Goal: Information Seeking & Learning: Learn about a topic

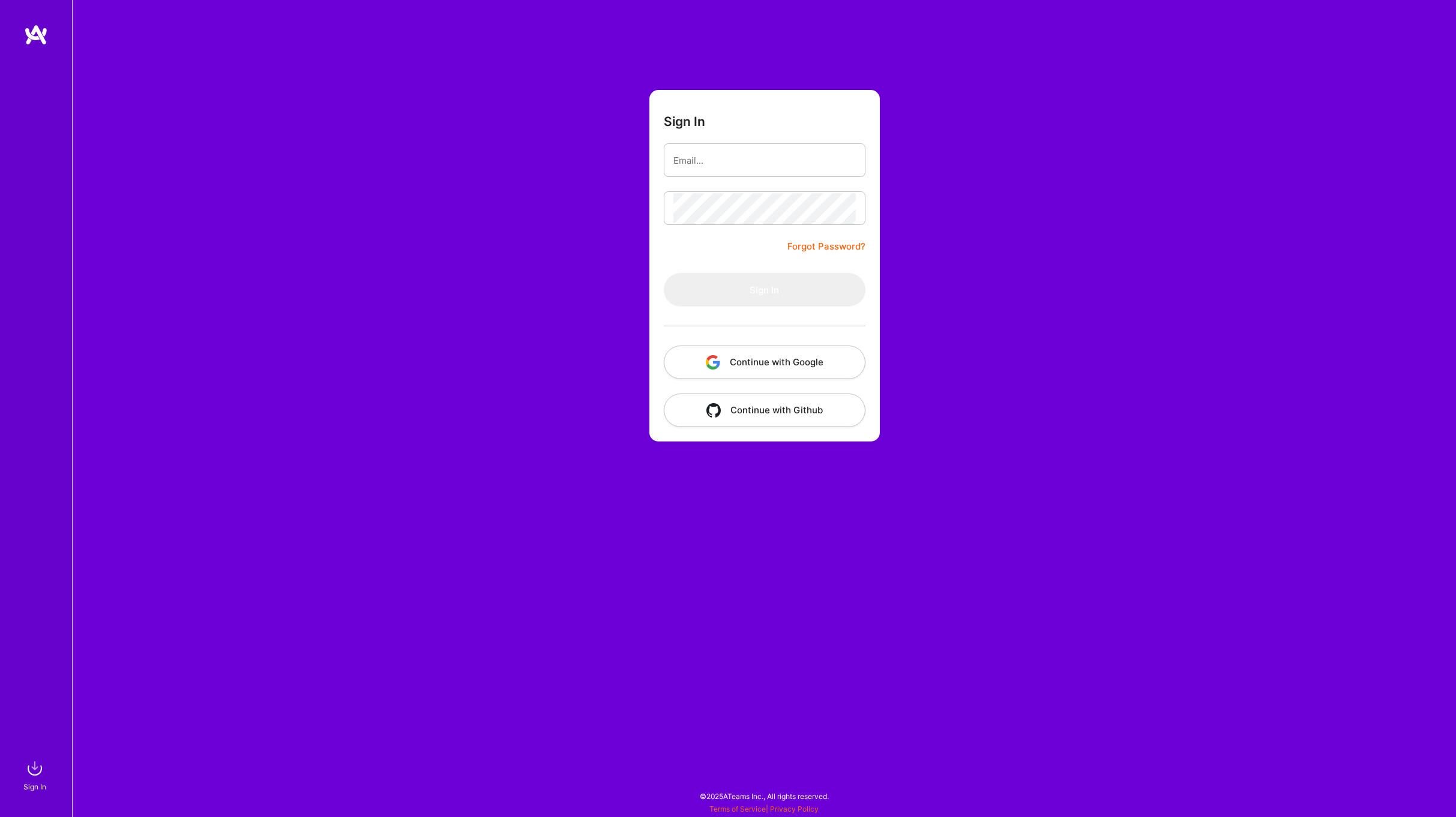
click at [704, 158] on input "email" at bounding box center [764, 161] width 183 height 31
drag, startPoint x: 678, startPoint y: 162, endPoint x: 696, endPoint y: 178, distance: 24.1
click at [679, 162] on input "email" at bounding box center [764, 161] width 183 height 31
type input "[EMAIL_ADDRESS][DOMAIN_NAME]"
click at [761, 287] on button "Sign In" at bounding box center [764, 289] width 201 height 33
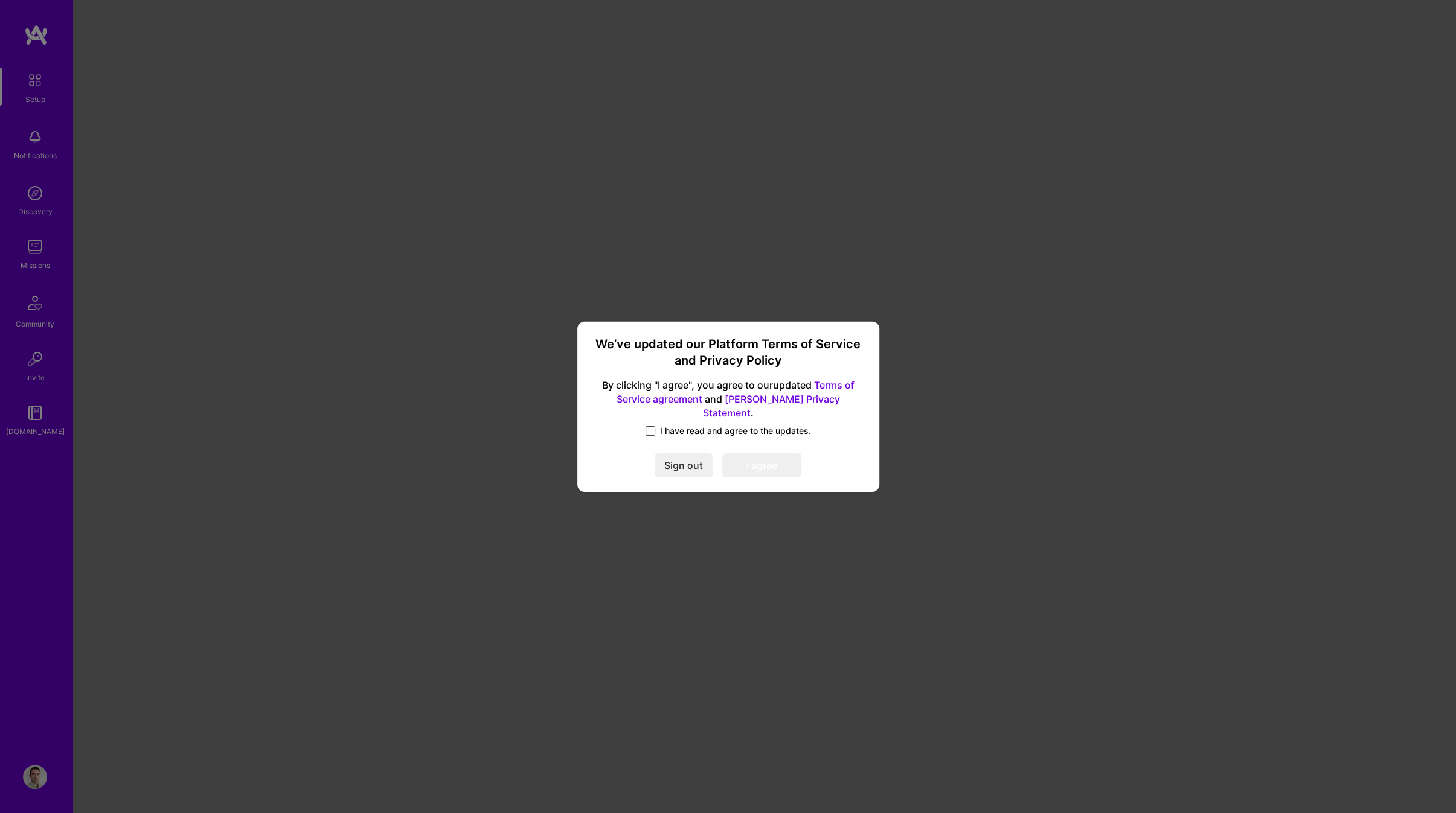
click at [652, 427] on span at bounding box center [651, 431] width 10 height 10
click at [0, 0] on input "I have read and agree to the updates." at bounding box center [0, 0] width 0 height 0
click at [761, 458] on button "I agree" at bounding box center [762, 466] width 79 height 25
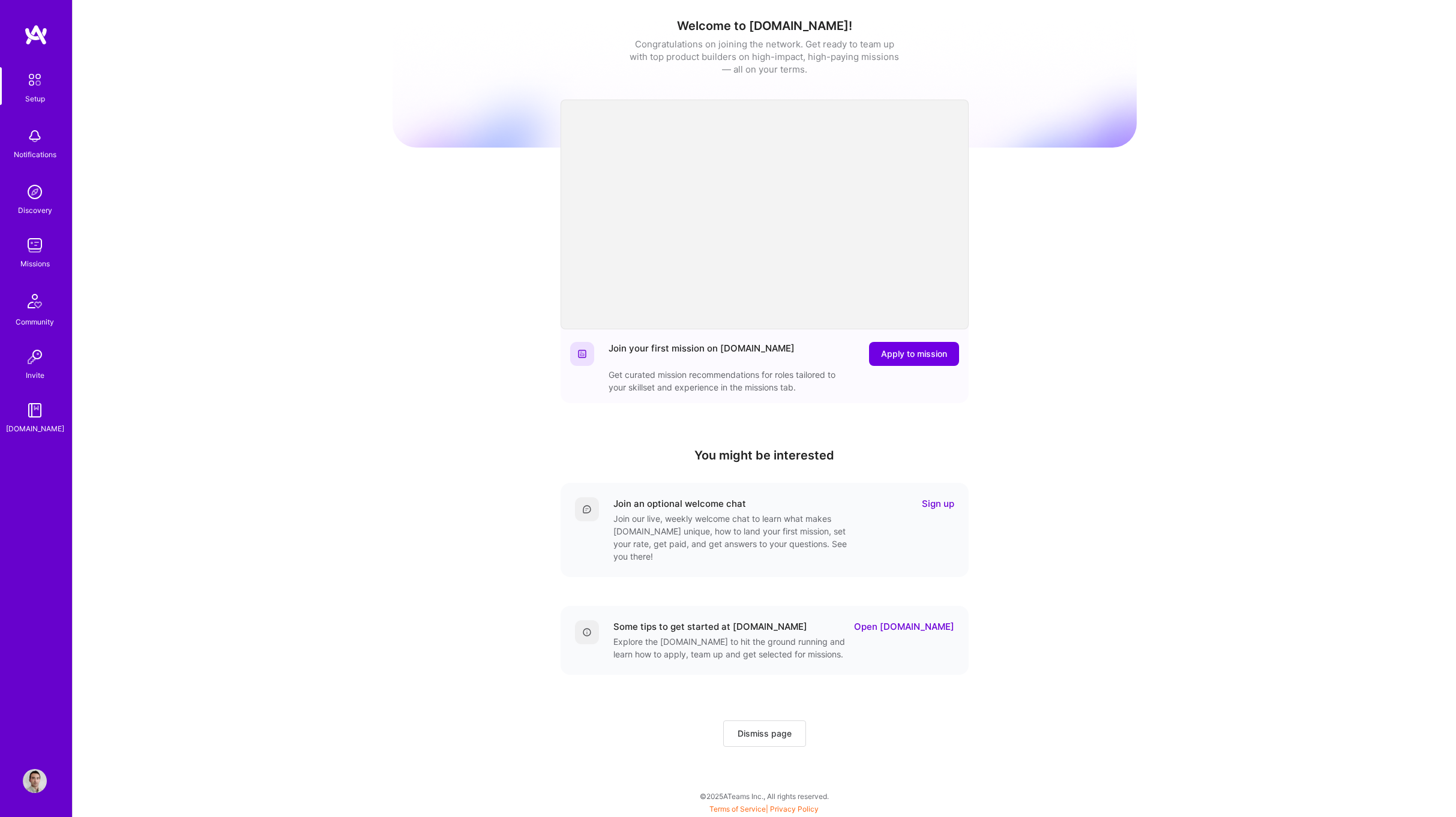
click at [40, 73] on img at bounding box center [34, 80] width 25 height 25
click at [45, 77] on img at bounding box center [34, 80] width 25 height 25
click at [781, 728] on span "Dismiss page" at bounding box center [764, 733] width 54 height 12
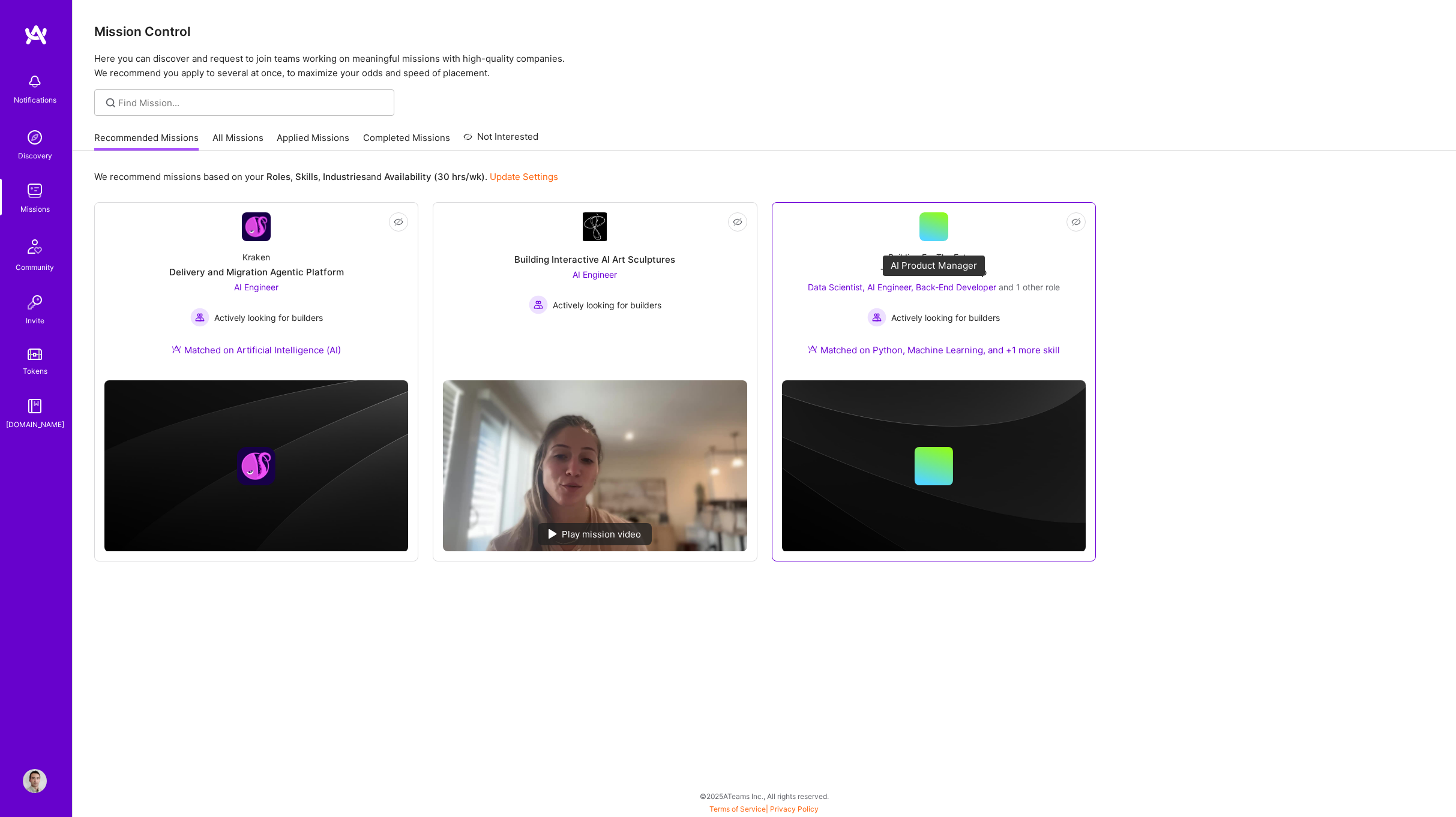
click at [968, 283] on span "Data Scientist, AI Engineer, Back-End Developer" at bounding box center [902, 287] width 188 height 11
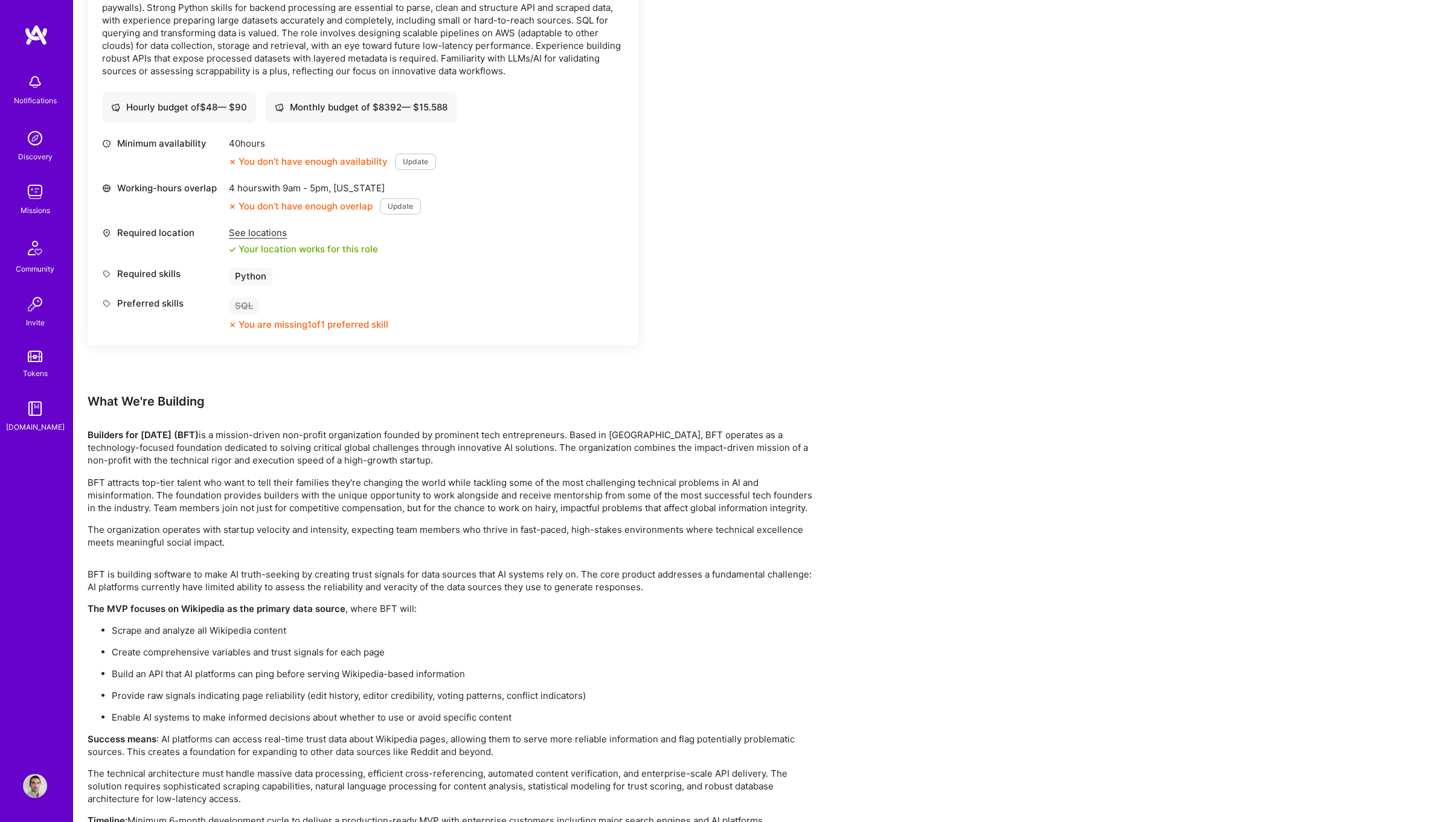
scroll to position [1753, 0]
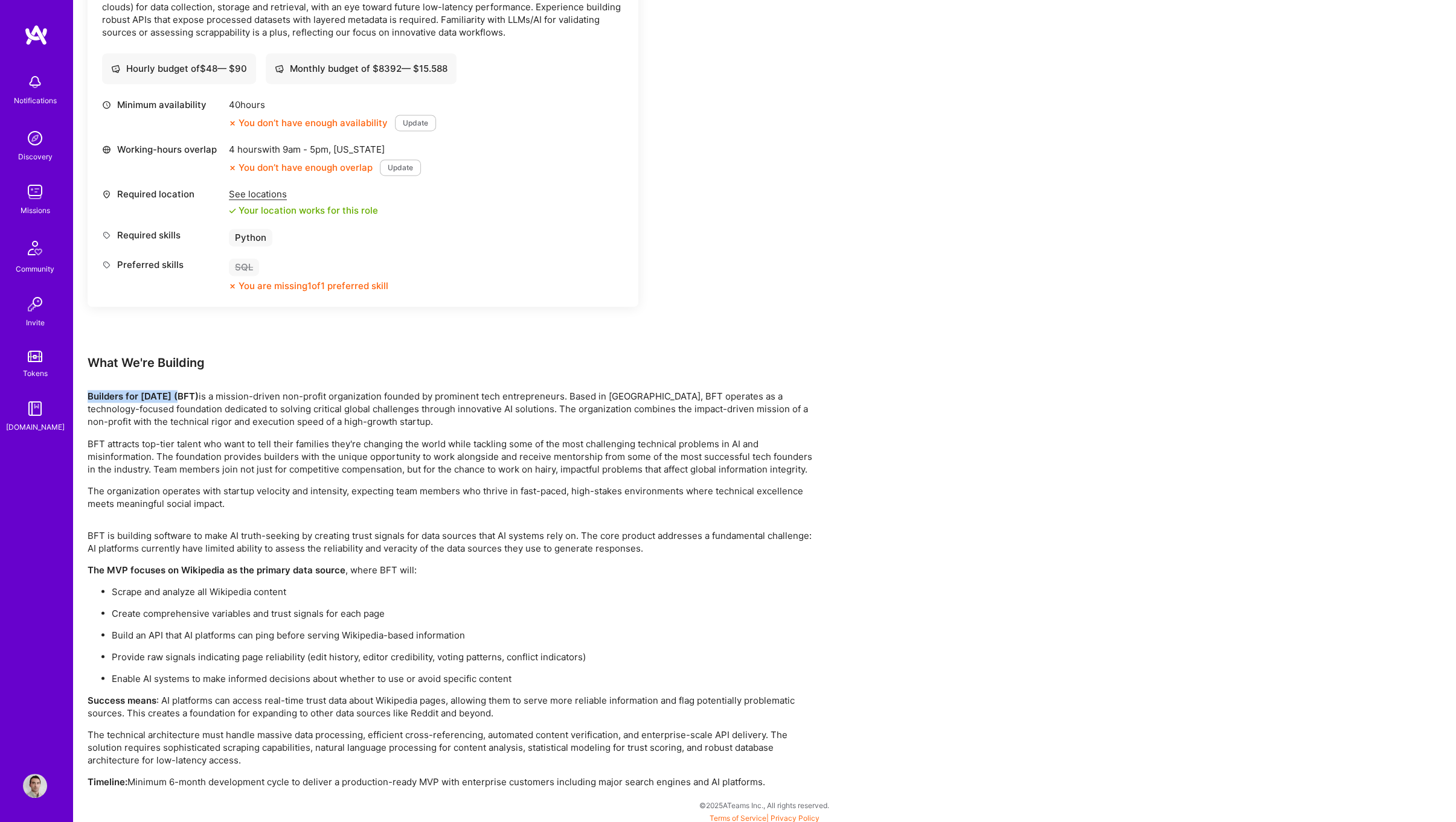
drag, startPoint x: 183, startPoint y: 395, endPoint x: 87, endPoint y: 392, distance: 96.0
click at [87, 392] on strong "Builders for [DATE] (BFT)" at bounding box center [143, 396] width 111 height 11
copy strong "Builders for [DATE]"
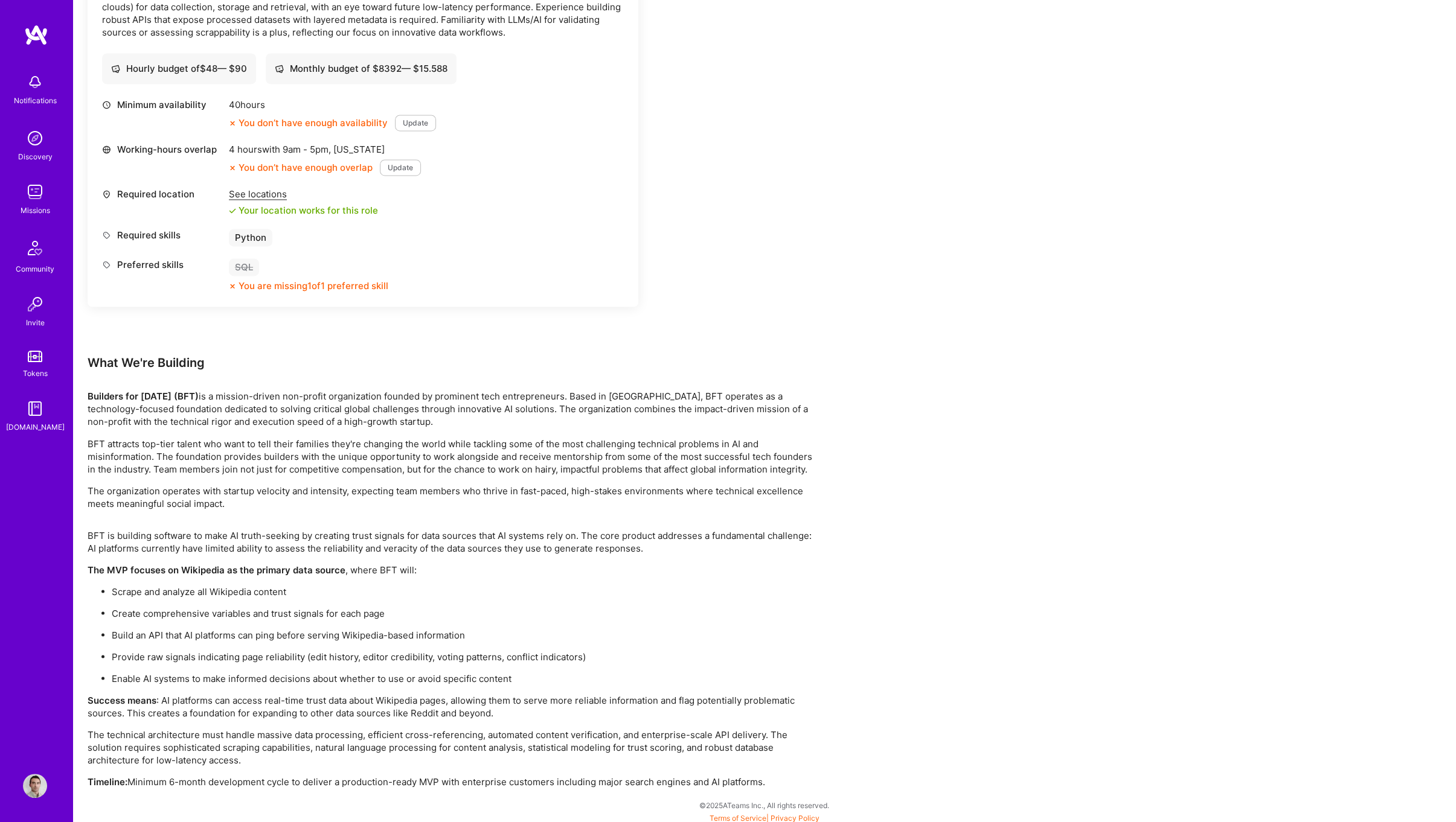
drag, startPoint x: 1006, startPoint y: 530, endPoint x: 997, endPoint y: 485, distance: 45.9
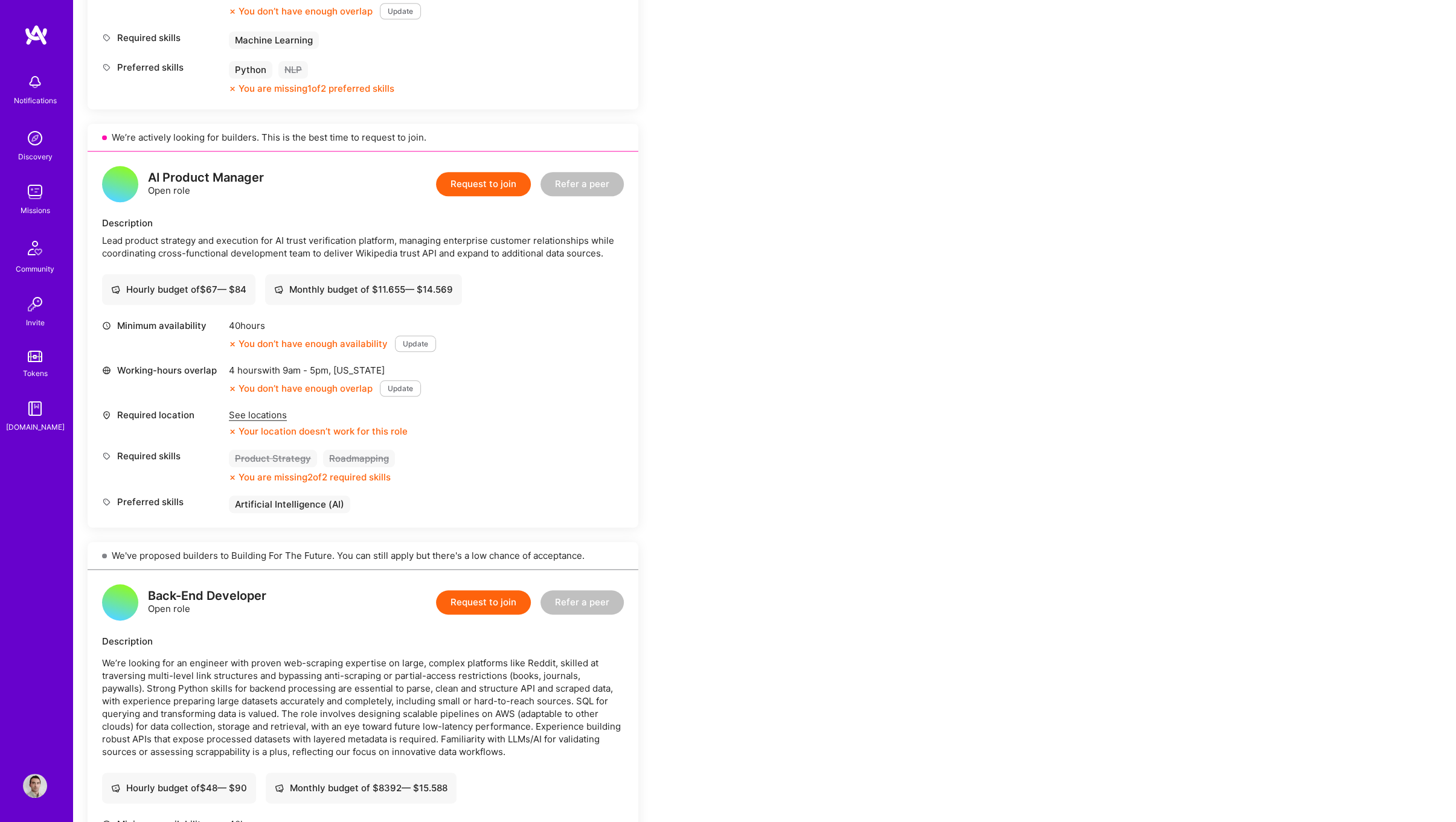
scroll to position [554, 0]
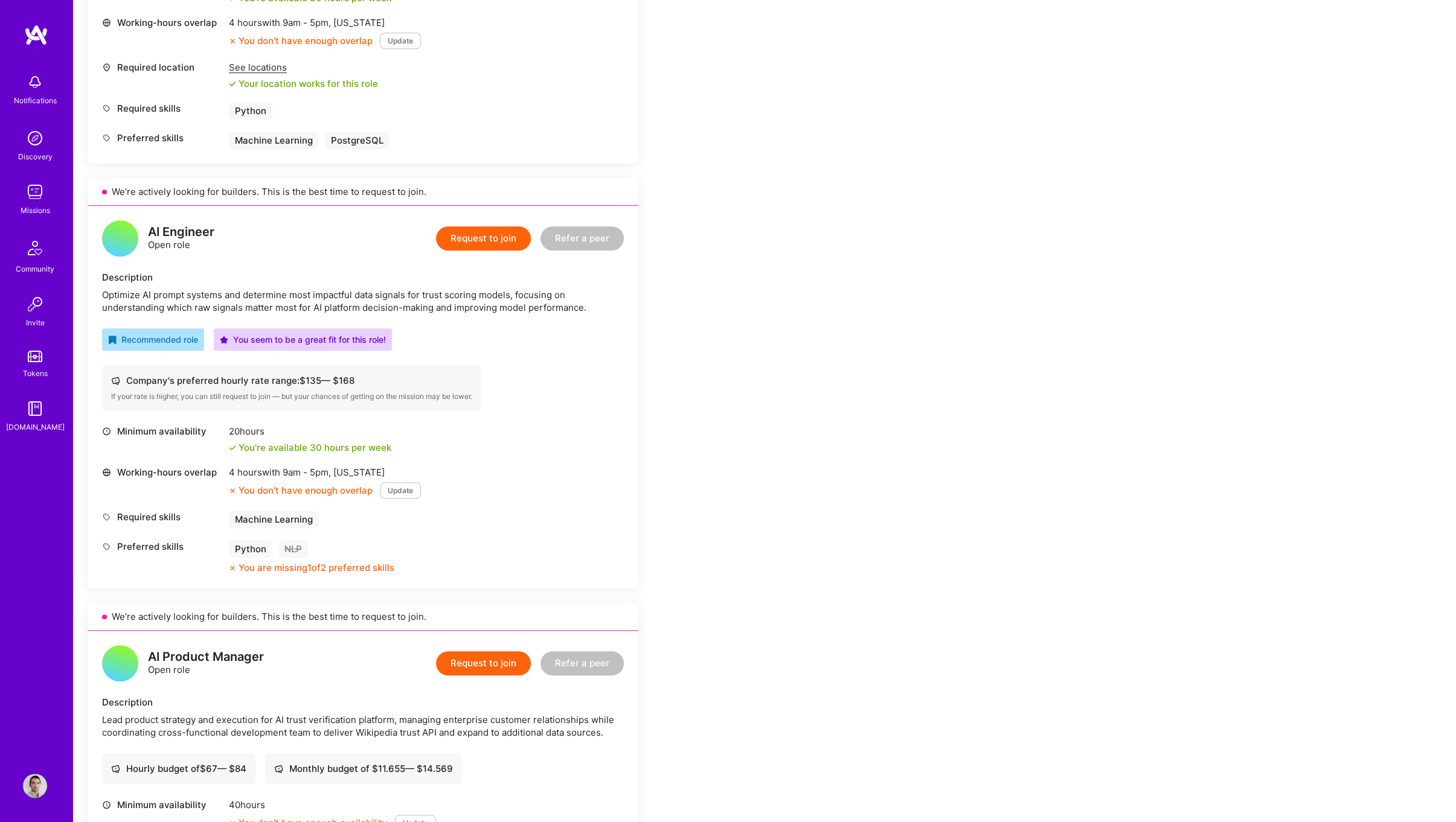
click at [1454, 85] on div "Earn tokens for inviting a new [PERSON_NAME] to this mission Do you know the pe…" at bounding box center [764, 816] width 1383 height 2417
click at [1454, 81] on div "Earn tokens for inviting a new [PERSON_NAME] to this mission Do you know the pe…" at bounding box center [764, 816] width 1383 height 2417
click at [1454, 76] on div "Earn tokens for inviting a new [PERSON_NAME] to this mission Do you know the pe…" at bounding box center [764, 816] width 1383 height 2417
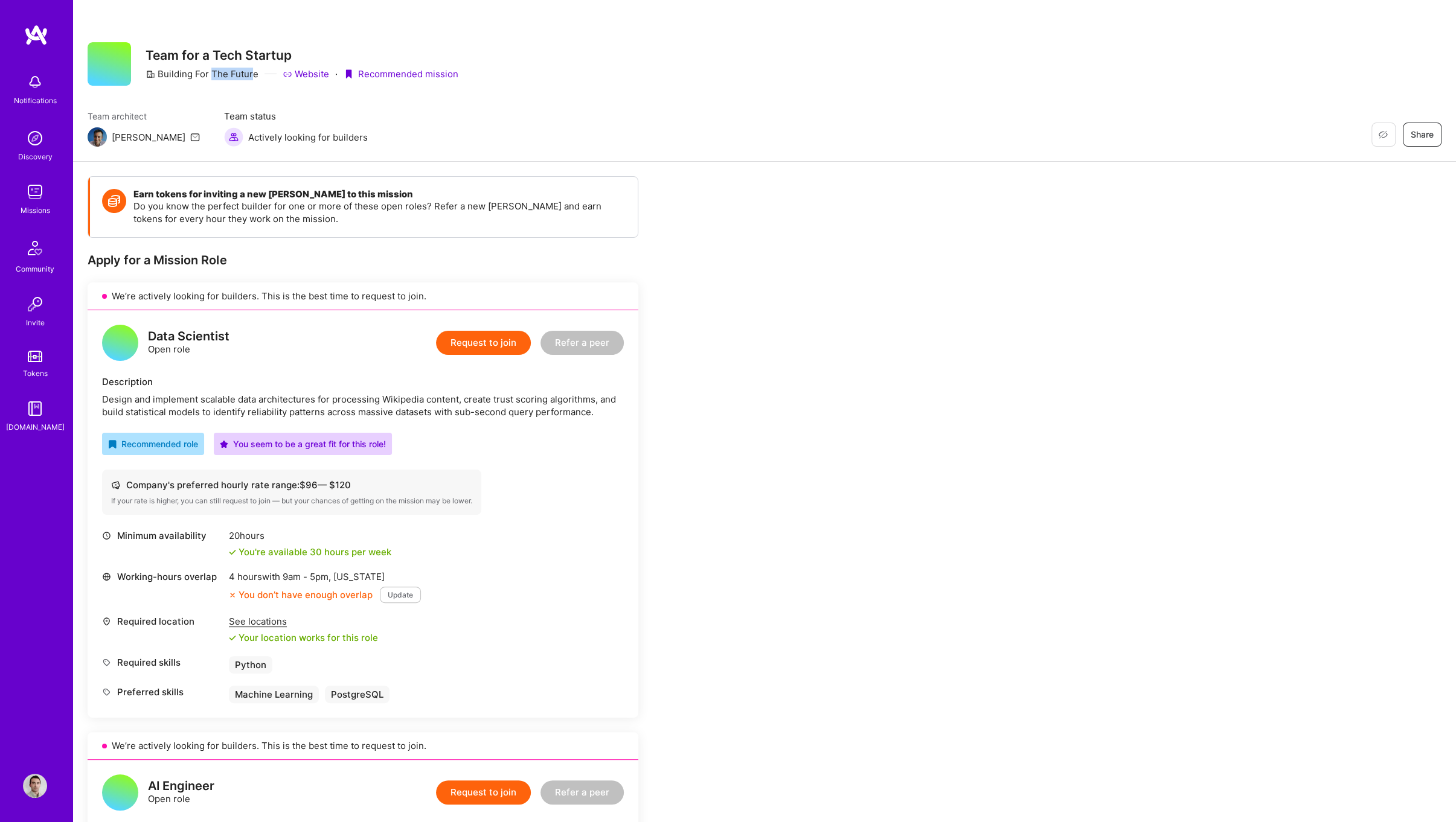
drag, startPoint x: 253, startPoint y: 73, endPoint x: 212, endPoint y: 70, distance: 41.1
click at [212, 70] on div "Building For The Future" at bounding box center [202, 74] width 113 height 13
drag, startPoint x: 212, startPoint y: 70, endPoint x: 318, endPoint y: 74, distance: 106.1
click at [318, 74] on link "Website" at bounding box center [306, 74] width 47 height 13
